Goal: Navigation & Orientation: Go to known website

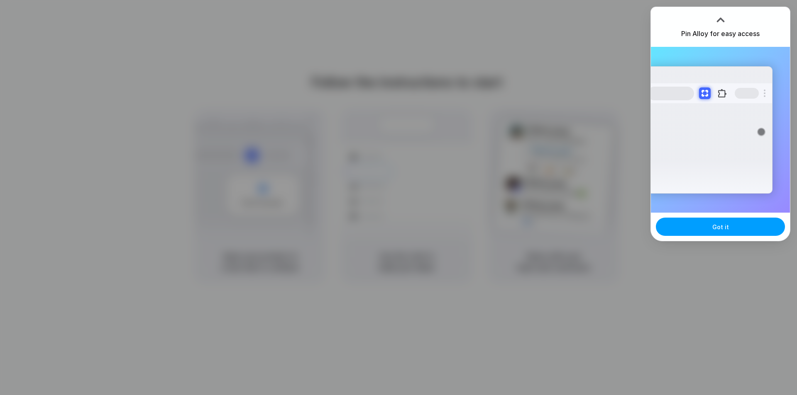
click at [718, 231] on span "Got it" at bounding box center [720, 227] width 17 height 9
